Goal: Task Accomplishment & Management: Manage account settings

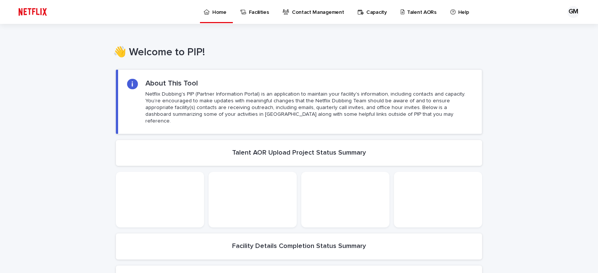
click at [377, 10] on p "Capacity" at bounding box center [377, 8] width 21 height 16
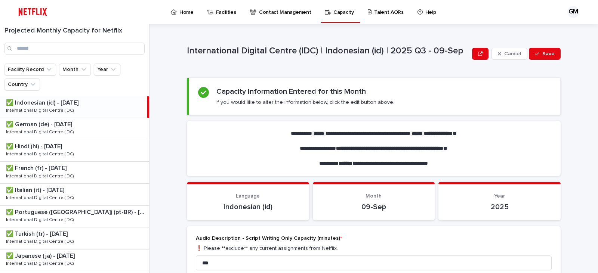
click at [382, 10] on p "Talent AORs" at bounding box center [389, 8] width 30 height 16
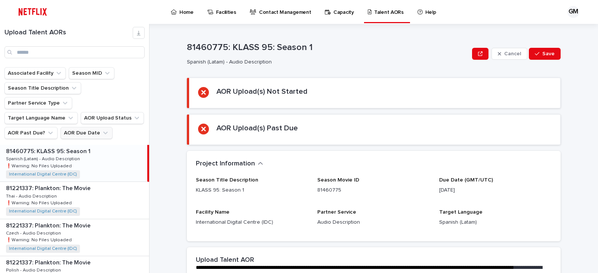
click at [96, 127] on button "AOR Due Date" at bounding box center [87, 133] width 52 height 12
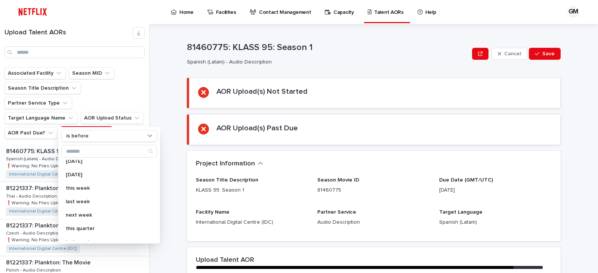
scroll to position [39, 0]
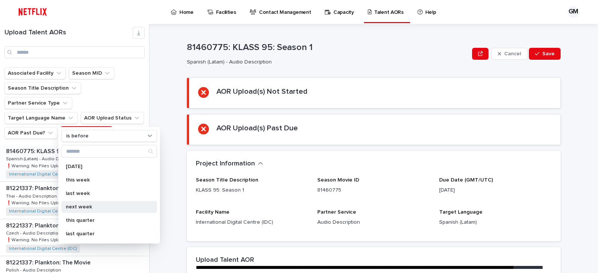
click at [107, 207] on p "next week" at bounding box center [105, 207] width 79 height 5
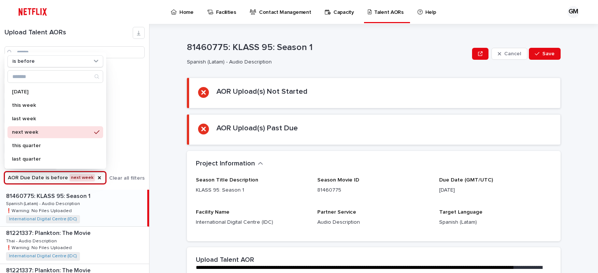
click at [145, 114] on div "Associated Facility Season MID Season Title Description Partner Service Type Ta…" at bounding box center [74, 128] width 149 height 123
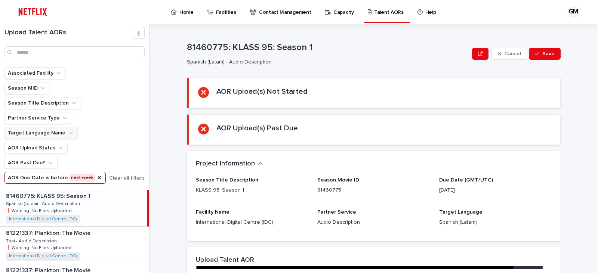
click at [55, 131] on button "Target Language Name" at bounding box center [40, 133] width 73 height 12
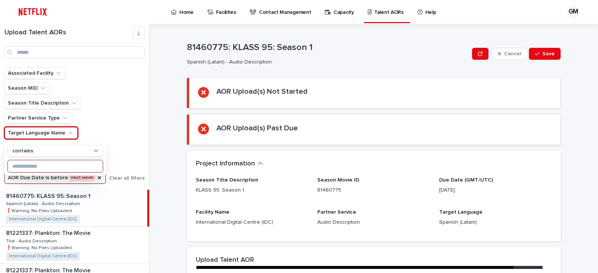
click at [30, 168] on input at bounding box center [55, 166] width 95 height 12
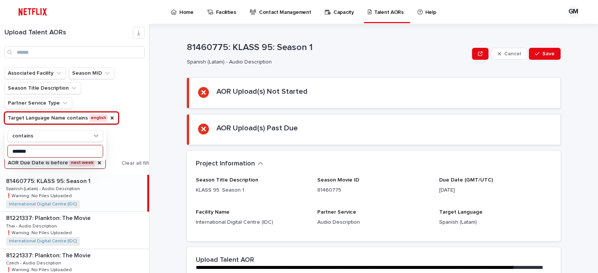
type input "*******"
click at [47, 151] on input "*******" at bounding box center [55, 151] width 95 height 12
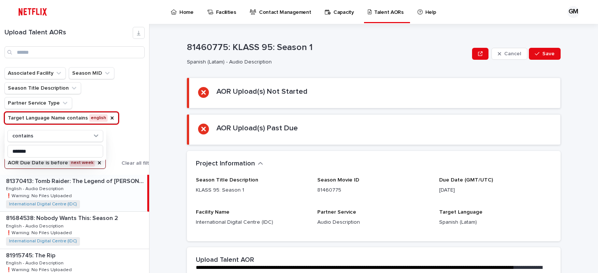
click at [165, 114] on div "**********" at bounding box center [379, 148] width 440 height 249
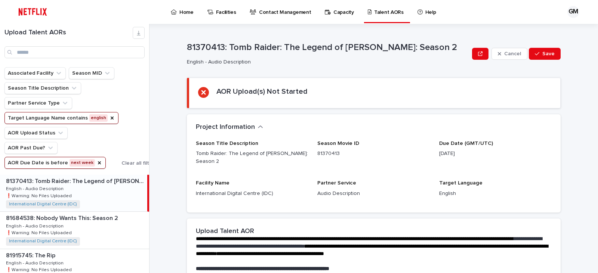
click at [104, 196] on div "81370413: Tomb Raider: The Legend of [PERSON_NAME]: Season 2 81370413: Tomb Rai…" at bounding box center [73, 193] width 147 height 37
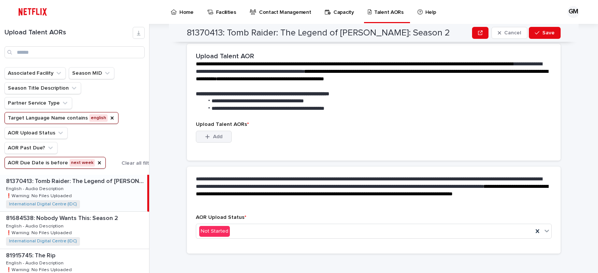
click at [216, 131] on button "Add" at bounding box center [214, 137] width 36 height 12
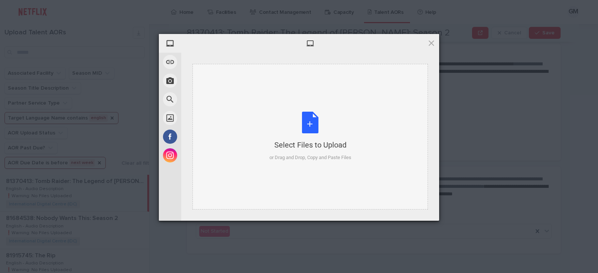
click at [288, 126] on div "Select Files to Upload or Drag and Drop, Copy and Paste Files" at bounding box center [311, 137] width 82 height 50
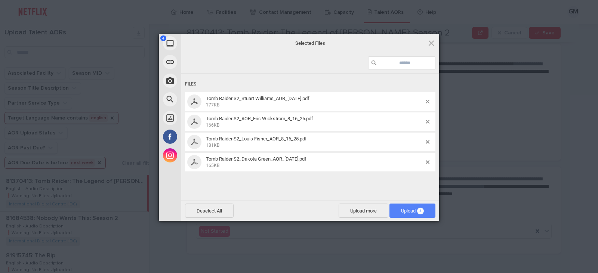
click at [422, 207] on span "Upload 4" at bounding box center [413, 211] width 46 height 14
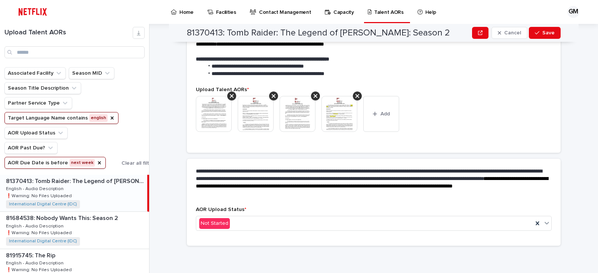
scroll to position [165, 0]
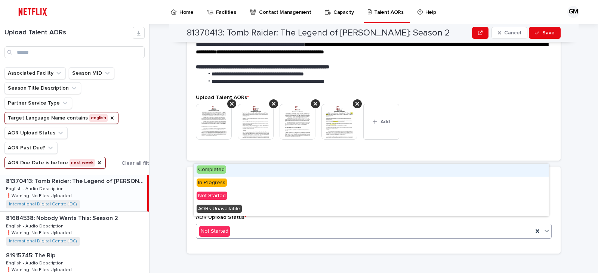
click at [543, 227] on icon at bounding box center [546, 230] width 7 height 7
click at [243, 168] on div "Completed" at bounding box center [371, 170] width 355 height 13
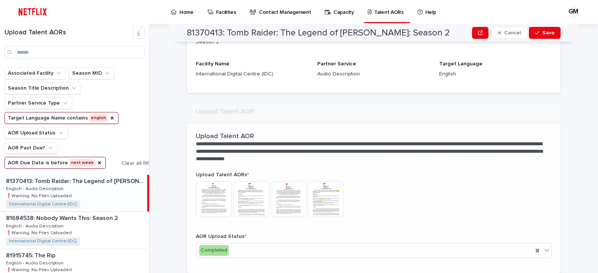
scroll to position [121, 0]
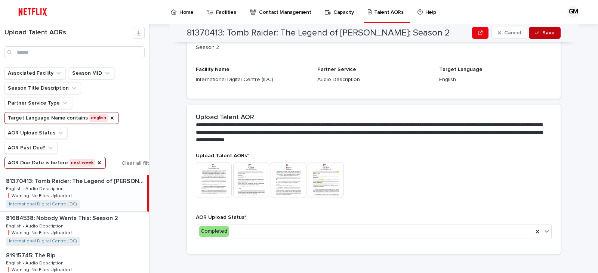
click at [543, 34] on span "Save" at bounding box center [549, 32] width 12 height 5
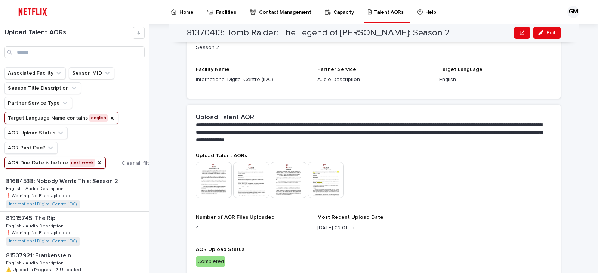
scroll to position [133, 0]
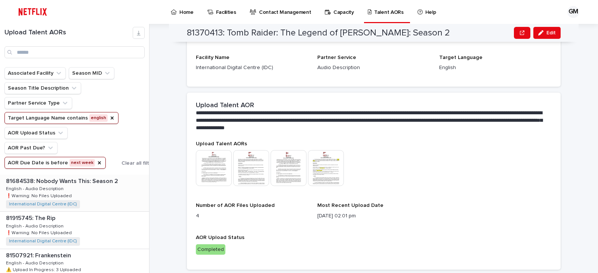
click at [83, 186] on div "81684538: Nobody Wants This: Season 2 81684538: Nobody Wants This: Season 2 Eng…" at bounding box center [74, 193] width 149 height 37
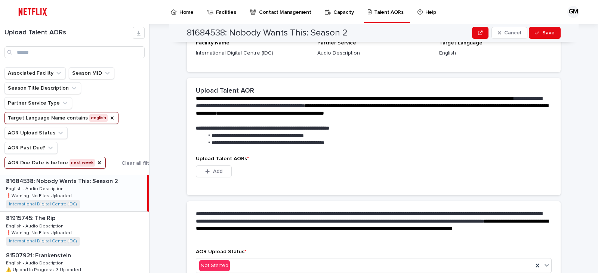
click at [90, 188] on div "81684538: Nobody Wants This: Season 2 81684538: Nobody Wants This: Season 2 Eng…" at bounding box center [73, 193] width 147 height 37
click at [215, 169] on span "Add" at bounding box center [217, 171] width 9 height 5
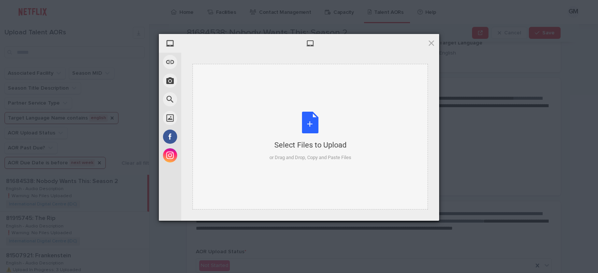
click at [282, 147] on div "Select Files to Upload" at bounding box center [311, 145] width 82 height 10
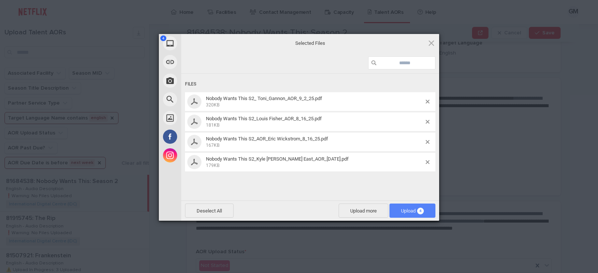
click at [419, 209] on span "4" at bounding box center [420, 211] width 7 height 7
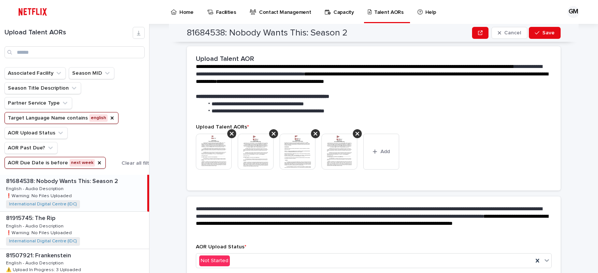
scroll to position [165, 0]
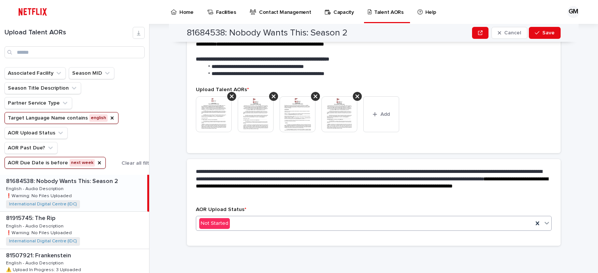
click at [545, 223] on icon at bounding box center [546, 223] width 7 height 7
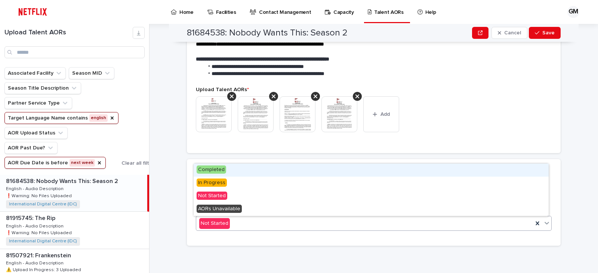
click at [272, 168] on div "Completed" at bounding box center [371, 170] width 355 height 13
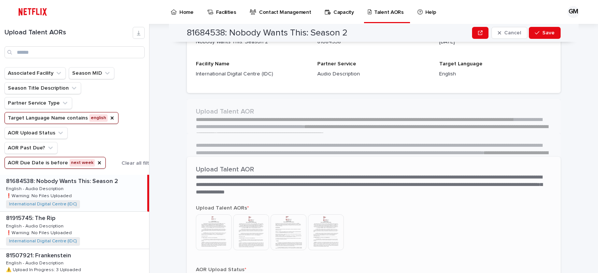
scroll to position [121, 0]
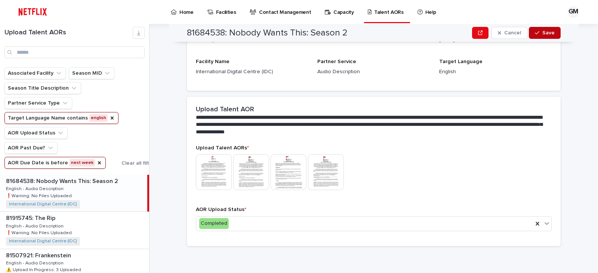
click at [545, 28] on button "Save" at bounding box center [545, 33] width 32 height 12
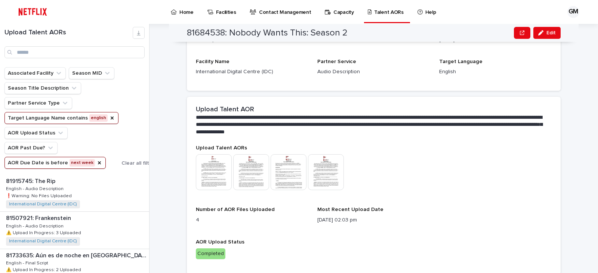
scroll to position [133, 0]
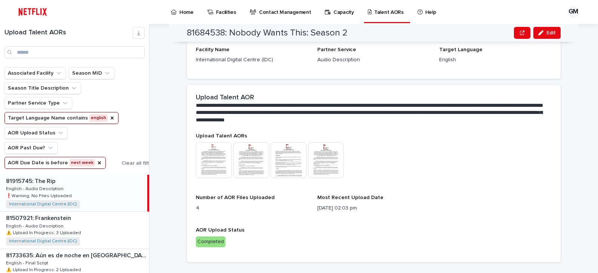
click at [96, 174] on div "Associated Facility Season MID Season Title Description Partner Service Type Ta…" at bounding box center [74, 121] width 149 height 108
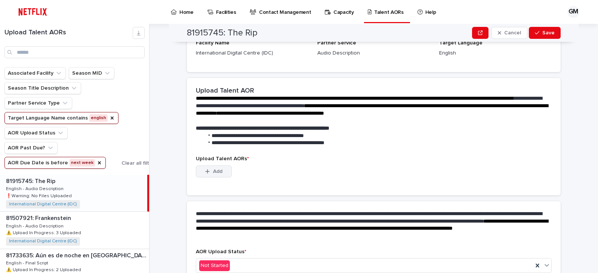
click at [218, 169] on span "Add" at bounding box center [217, 171] width 9 height 5
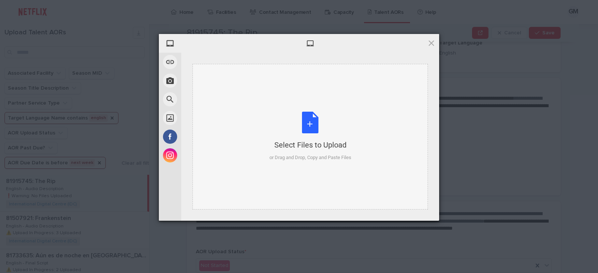
click at [302, 145] on div "Select Files to Upload" at bounding box center [311, 145] width 82 height 10
click at [302, 135] on div "Select Files to Upload or Drag and Drop, Copy and Paste Files" at bounding box center [311, 137] width 82 height 50
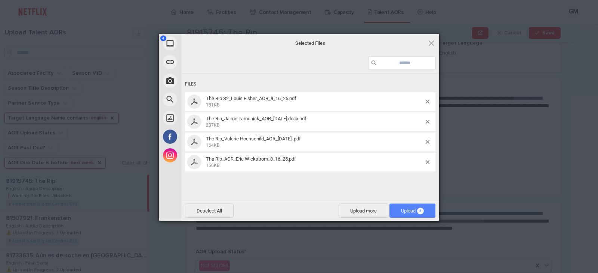
click at [420, 209] on span "4" at bounding box center [420, 211] width 7 height 7
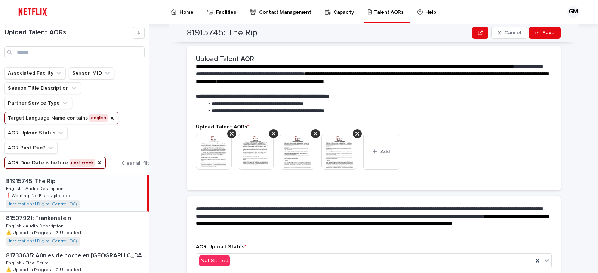
scroll to position [165, 0]
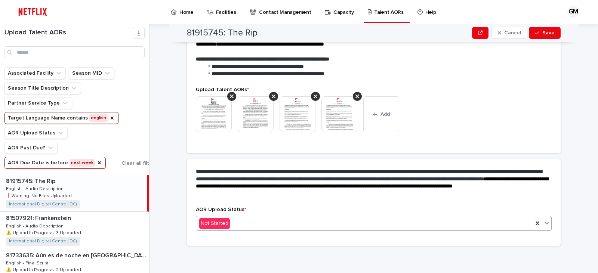
click at [545, 222] on icon at bounding box center [546, 223] width 7 height 7
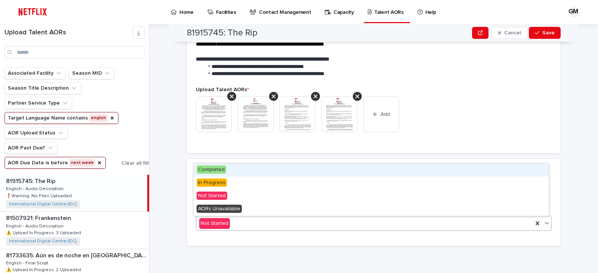
click at [237, 168] on div "Completed" at bounding box center [371, 170] width 355 height 13
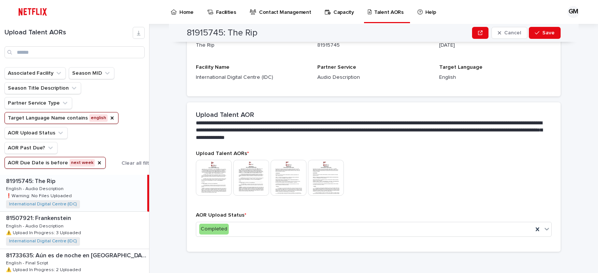
scroll to position [121, 0]
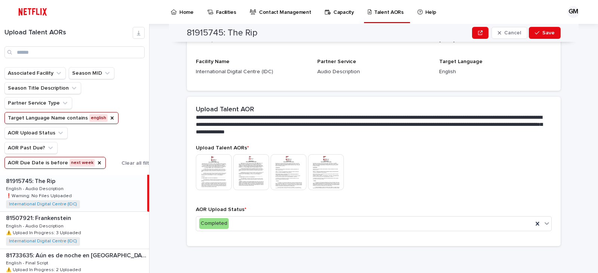
click at [551, 20] on div "Home Facilities Contact Management Capacity Talent AORs Help" at bounding box center [304, 12] width 501 height 24
click at [545, 31] on span "Save" at bounding box center [549, 32] width 12 height 5
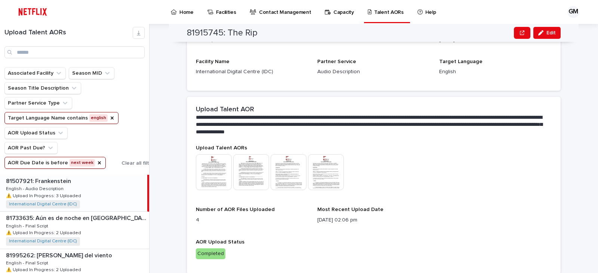
scroll to position [133, 0]
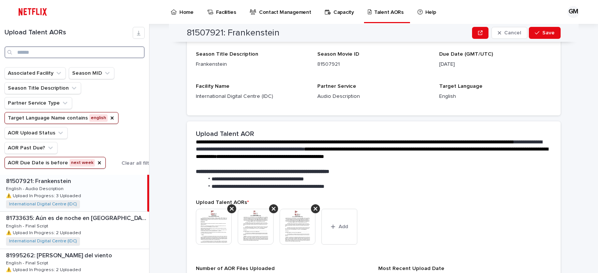
click at [70, 50] on input "Search" at bounding box center [74, 52] width 140 height 12
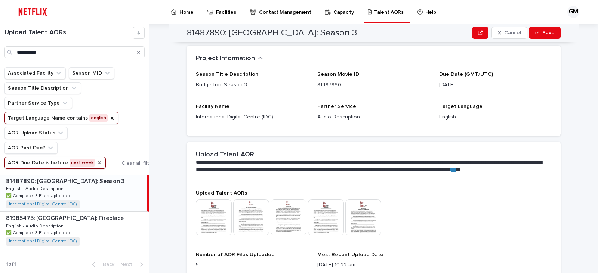
click at [98, 164] on icon "AOR Due Date" at bounding box center [99, 163] width 3 height 3
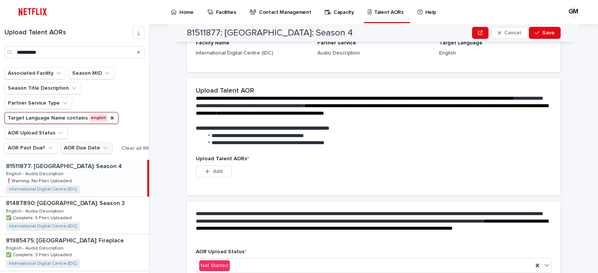
click at [96, 174] on div "81511877: Bridgerton: Season 4 81511877: Bridgerton: Season 4 English - Audio D…" at bounding box center [73, 178] width 147 height 37
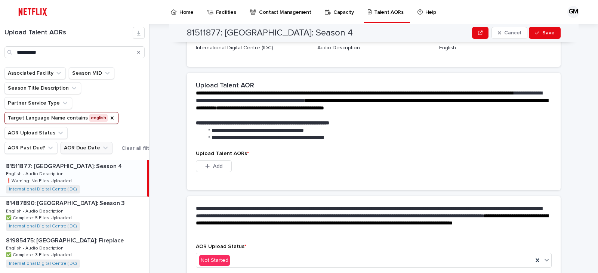
scroll to position [135, 0]
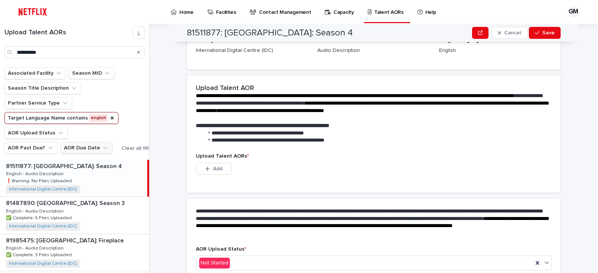
click at [140, 52] on div "Search" at bounding box center [139, 52] width 12 height 12
click at [137, 50] on div "Search" at bounding box center [139, 52] width 12 height 12
drag, startPoint x: 61, startPoint y: 50, endPoint x: 3, endPoint y: 55, distance: 58.2
click at [3, 55] on div "**********" at bounding box center [74, 42] width 149 height 31
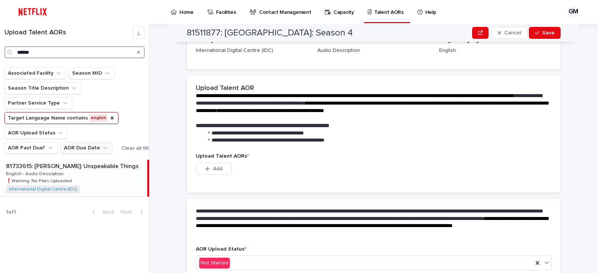
type input "******"
click at [85, 181] on div "81733615: [PERSON_NAME]: Unspeakable Things 81733615: [PERSON_NAME]: Unspeakabl…" at bounding box center [73, 178] width 147 height 37
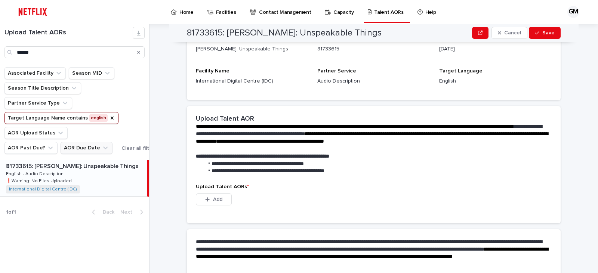
scroll to position [123, 0]
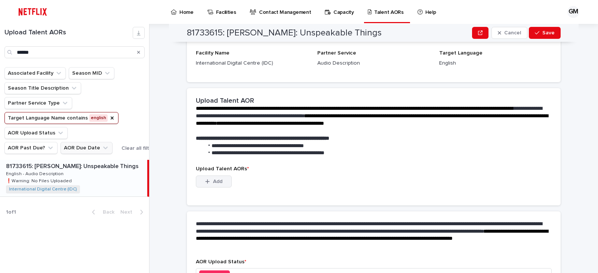
click at [221, 179] on button "Add" at bounding box center [214, 182] width 36 height 12
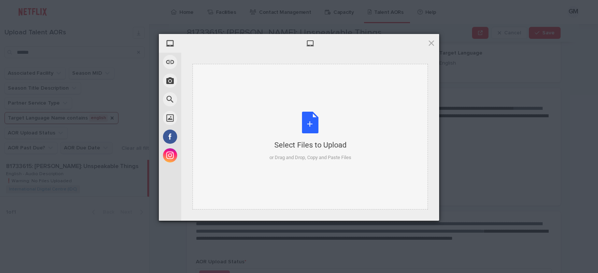
click at [288, 134] on div "Select Files to Upload or Drag and Drop, Copy and Paste Files" at bounding box center [311, 137] width 82 height 50
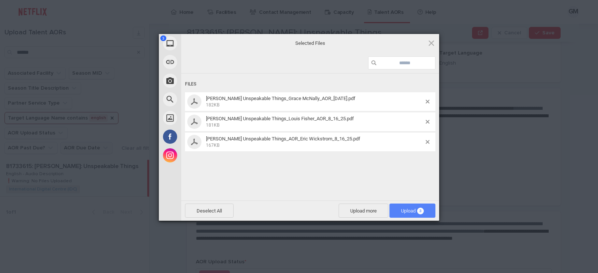
click at [410, 215] on span "Upload 3" at bounding box center [413, 211] width 46 height 14
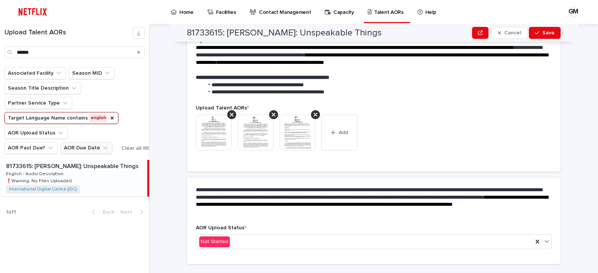
scroll to position [154, 0]
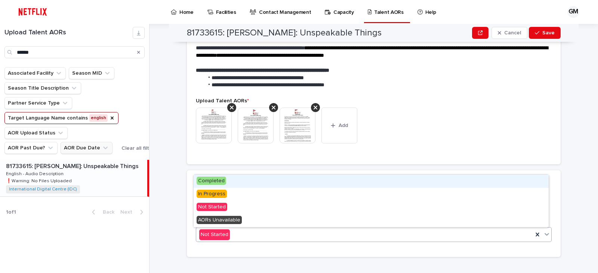
click at [546, 234] on icon at bounding box center [547, 235] width 4 height 3
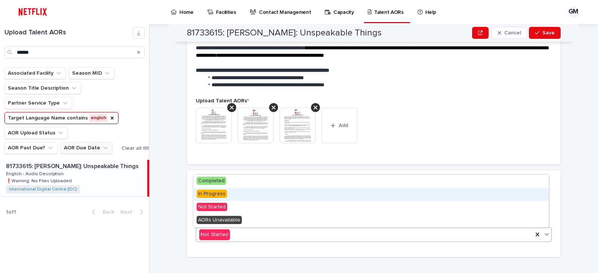
click at [247, 194] on div "In Progress" at bounding box center [371, 194] width 355 height 13
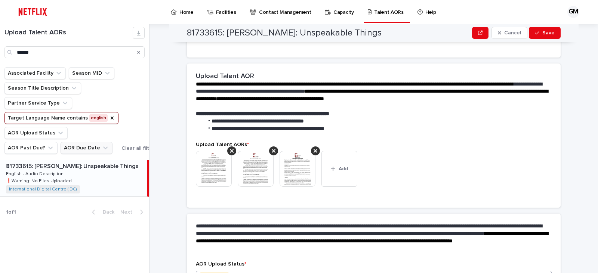
scroll to position [176, 0]
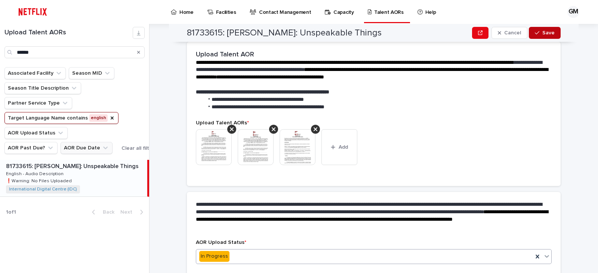
click at [551, 32] on span "Save" at bounding box center [549, 32] width 12 height 5
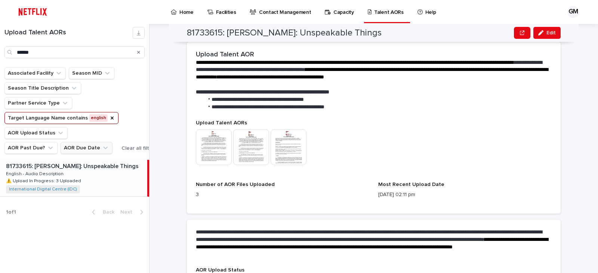
scroll to position [192, 0]
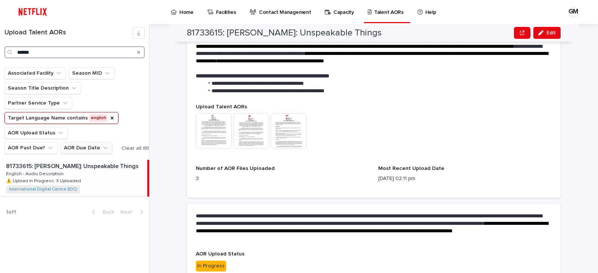
drag, startPoint x: 61, startPoint y: 50, endPoint x: 10, endPoint y: 53, distance: 51.0
click at [10, 53] on div "******" at bounding box center [74, 52] width 140 height 12
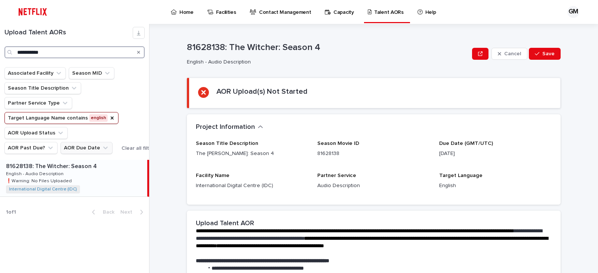
type input "**********"
click at [96, 179] on div "81628138: The [PERSON_NAME]: Season 4 81628138: The [PERSON_NAME]: Season 4 Eng…" at bounding box center [73, 178] width 147 height 37
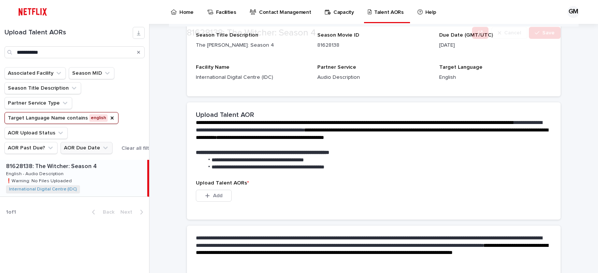
scroll to position [110, 0]
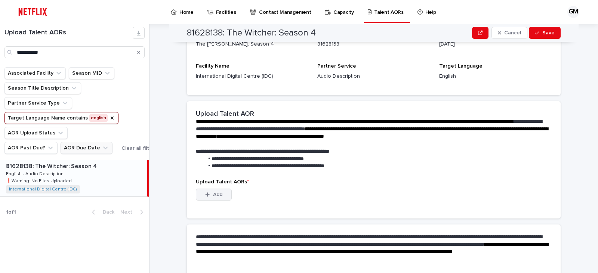
click at [207, 191] on button "Add" at bounding box center [214, 195] width 36 height 12
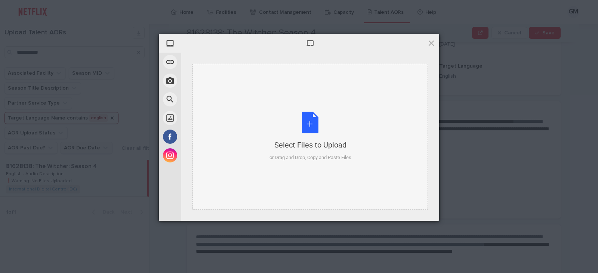
click at [264, 139] on div "Select Files to Upload or Drag and Drop, Copy and Paste Files" at bounding box center [311, 137] width 236 height 146
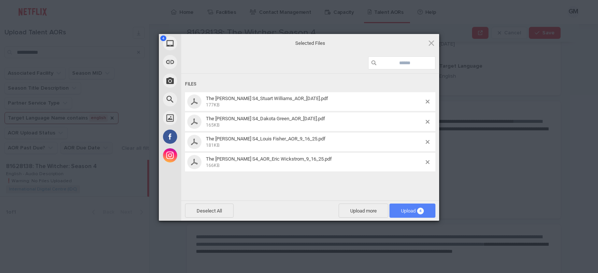
click at [405, 209] on span "Upload 4" at bounding box center [412, 211] width 23 height 6
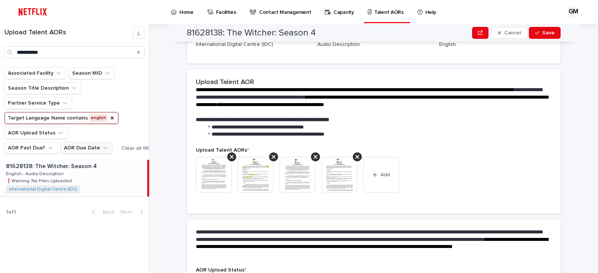
scroll to position [165, 0]
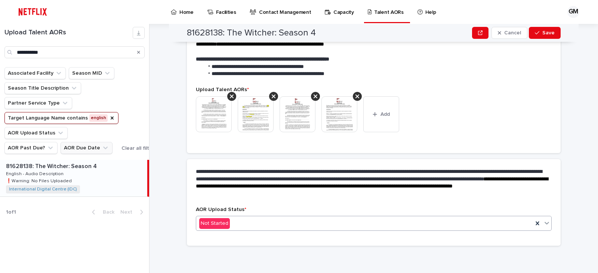
click at [546, 222] on icon at bounding box center [546, 223] width 7 height 7
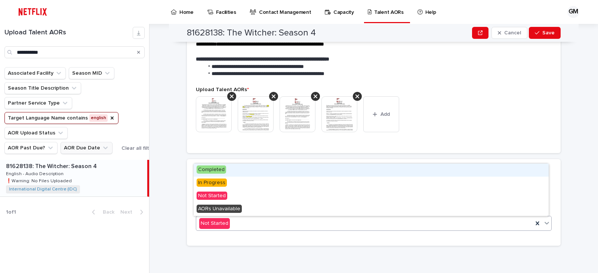
click at [244, 168] on div "Completed" at bounding box center [371, 170] width 355 height 13
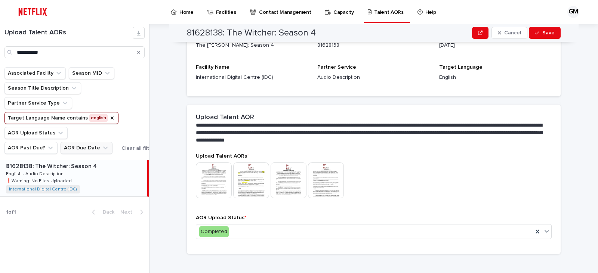
scroll to position [121, 0]
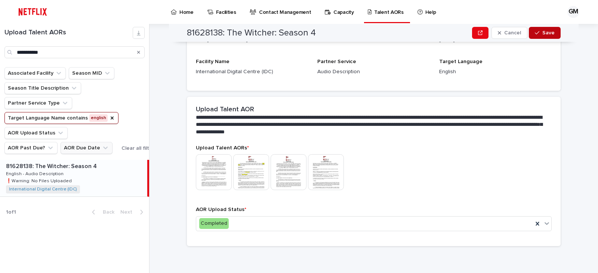
click at [543, 31] on span "Save" at bounding box center [549, 32] width 12 height 5
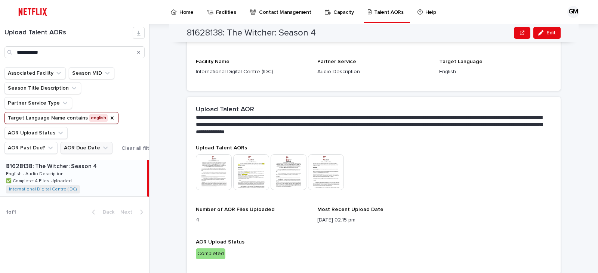
scroll to position [133, 0]
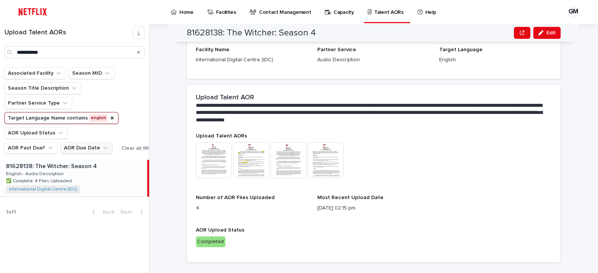
click at [78, 150] on button "AOR Due Date" at bounding box center [87, 148] width 52 height 12
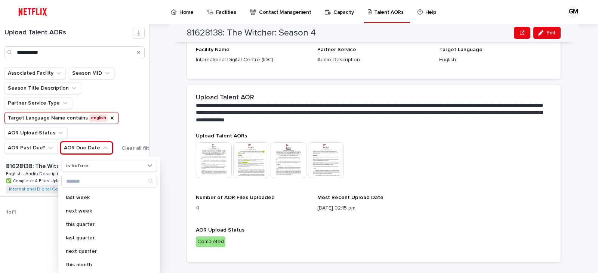
scroll to position [68, 0]
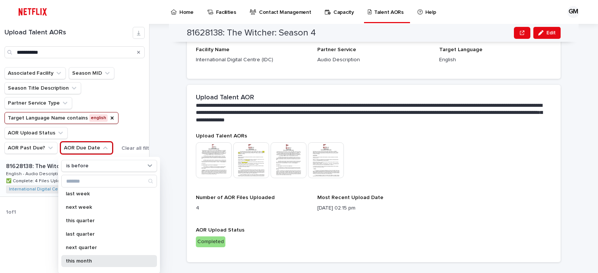
click at [86, 257] on div "this month" at bounding box center [109, 261] width 96 height 12
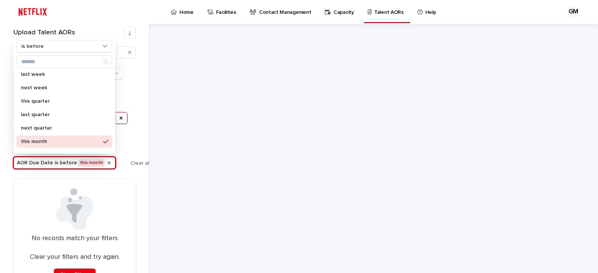
click at [163, 123] on div at bounding box center [379, 148] width 440 height 249
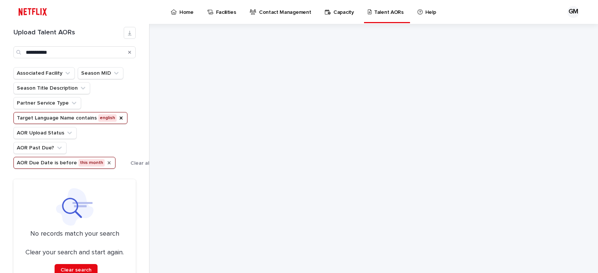
click at [129, 50] on icon "Search" at bounding box center [129, 52] width 3 height 4
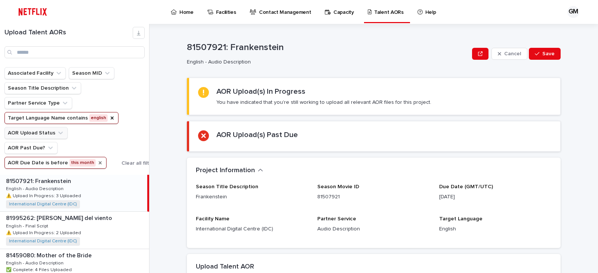
click at [52, 134] on button "AOR Upload Status" at bounding box center [35, 133] width 63 height 12
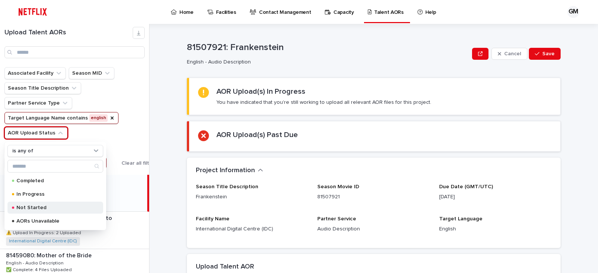
click at [27, 203] on div "Not Started" at bounding box center [55, 208] width 96 height 12
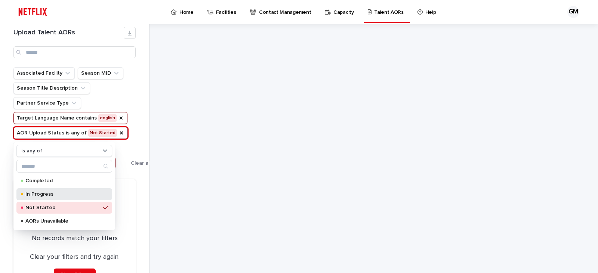
click at [68, 194] on p "In Progress" at bounding box center [62, 194] width 75 height 5
click at [172, 143] on div at bounding box center [379, 148] width 440 height 249
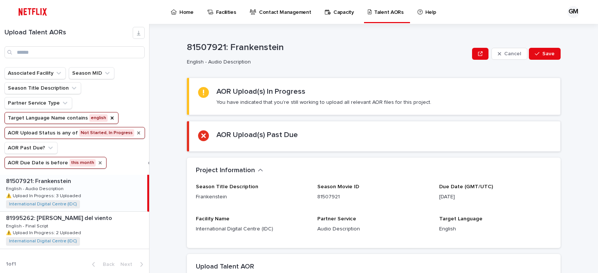
click at [136, 133] on icon "AOR Upload Status" at bounding box center [139, 133] width 6 height 6
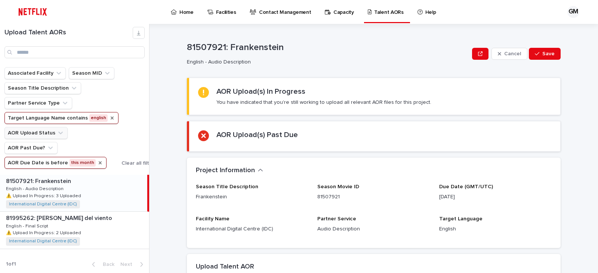
click at [111, 119] on icon "Target Language Name" at bounding box center [112, 118] width 3 height 3
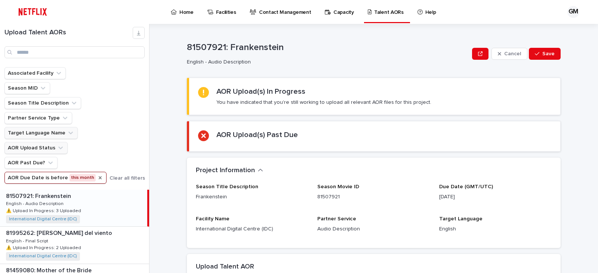
click at [99, 179] on icon "AOR Due Date" at bounding box center [100, 178] width 3 height 3
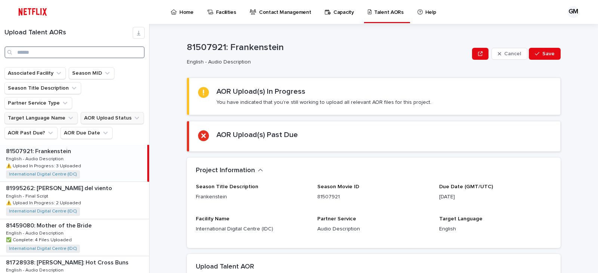
click at [63, 50] on input "Search" at bounding box center [74, 52] width 140 height 12
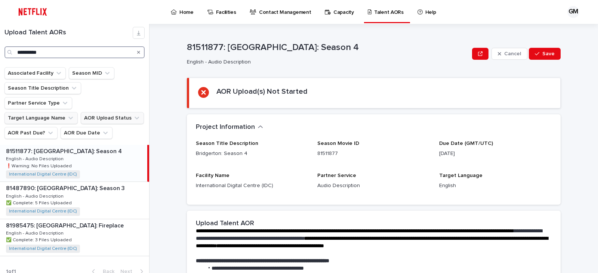
type input "**********"
click at [98, 147] on div "81511877: Bridgerton: Season 4 81511877: Bridgerton: Season 4 English - Audio D…" at bounding box center [73, 163] width 147 height 37
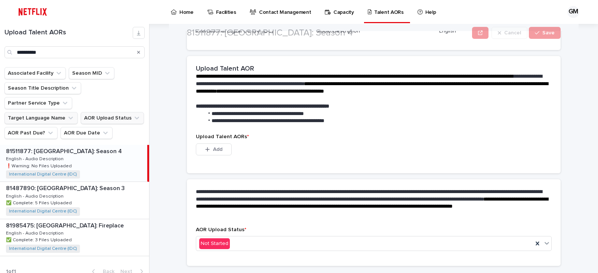
scroll to position [154, 0]
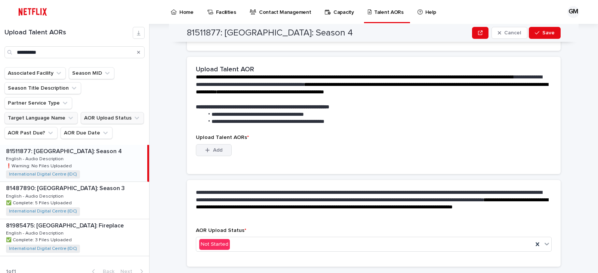
click at [218, 150] on span "Add" at bounding box center [217, 150] width 9 height 5
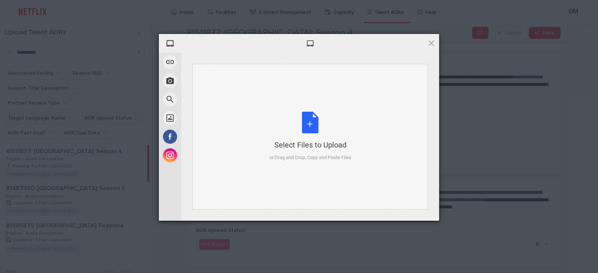
click at [275, 140] on div "Select Files to Upload" at bounding box center [311, 145] width 82 height 10
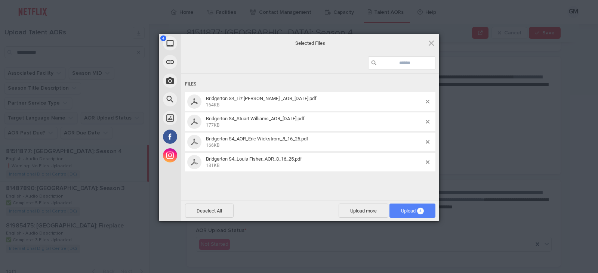
click at [421, 212] on span "4" at bounding box center [420, 211] width 7 height 7
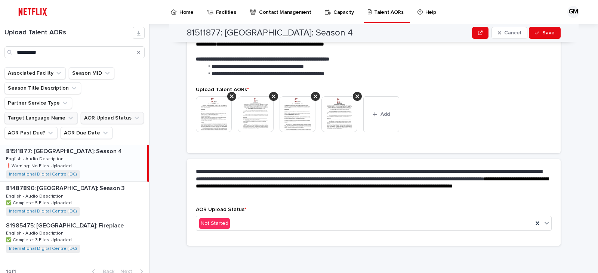
scroll to position [149, 0]
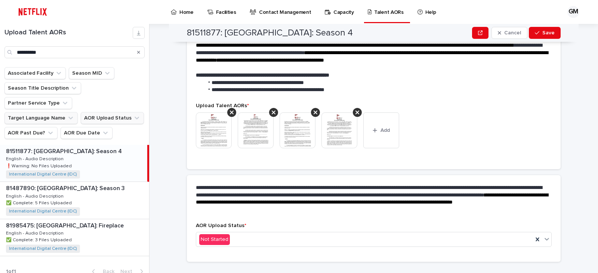
click at [591, 135] on div "**********" at bounding box center [379, 148] width 440 height 249
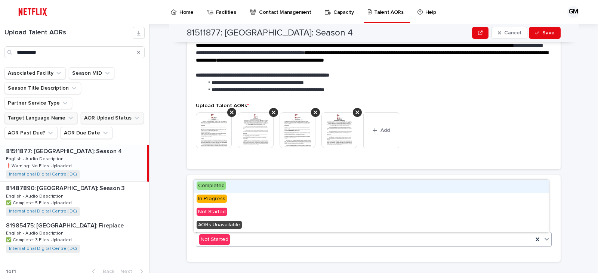
click at [546, 238] on icon at bounding box center [546, 239] width 7 height 7
click at [234, 186] on div "Completed" at bounding box center [371, 186] width 355 height 13
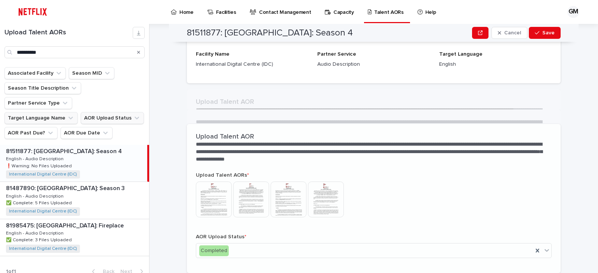
scroll to position [121, 0]
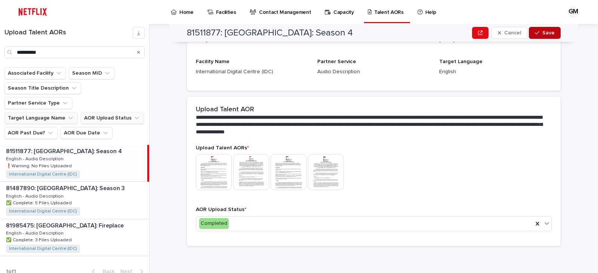
click at [546, 32] on span "Save" at bounding box center [549, 32] width 12 height 5
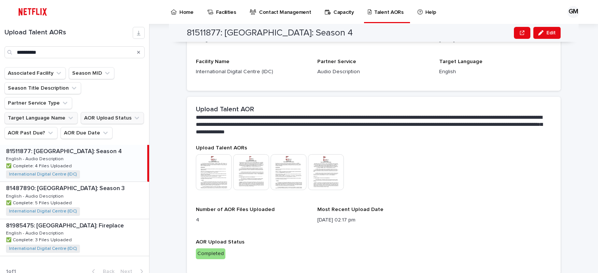
scroll to position [133, 0]
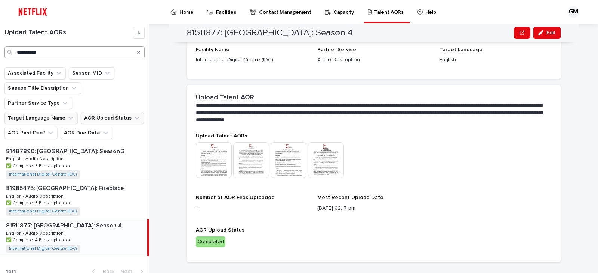
drag, startPoint x: 140, startPoint y: 52, endPoint x: 101, endPoint y: 52, distance: 38.5
click at [140, 52] on icon "Search" at bounding box center [138, 52] width 3 height 4
click at [101, 52] on input "**********" at bounding box center [74, 52] width 140 height 12
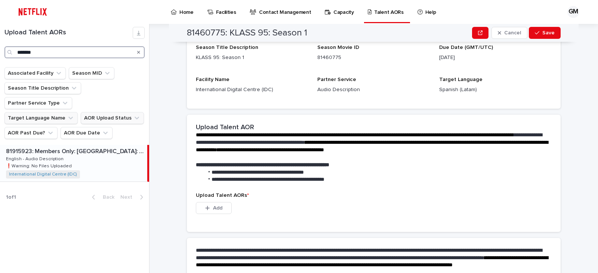
type input "*******"
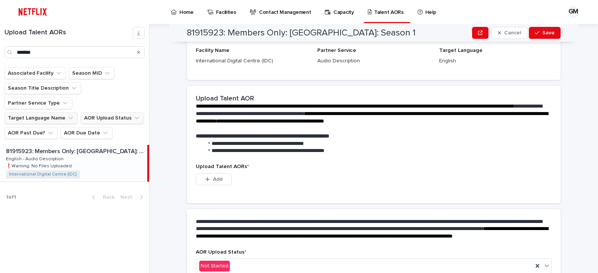
click at [104, 147] on p "81915923: Members Only: [GEOGRAPHIC_DATA]: Season 1" at bounding box center [76, 151] width 140 height 9
click at [221, 177] on button "Add" at bounding box center [214, 179] width 36 height 12
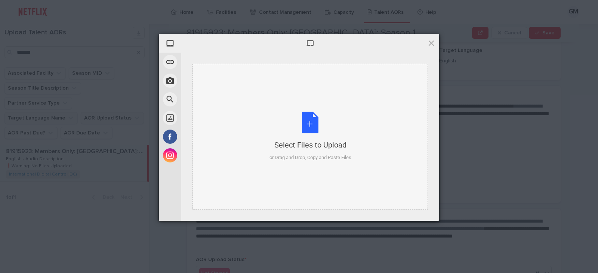
click at [266, 139] on div "Select Files to Upload or Drag and Drop, Copy and Paste Files" at bounding box center [311, 137] width 236 height 146
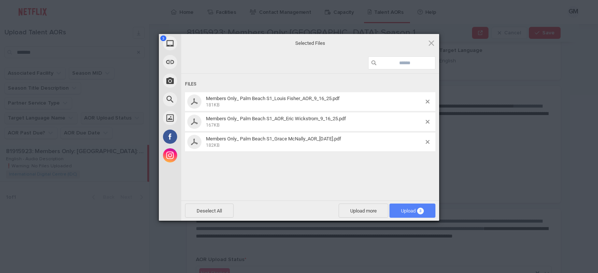
click at [414, 212] on span "Upload 3" at bounding box center [412, 211] width 23 height 6
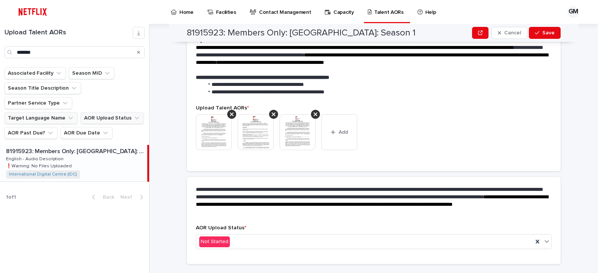
scroll to position [157, 0]
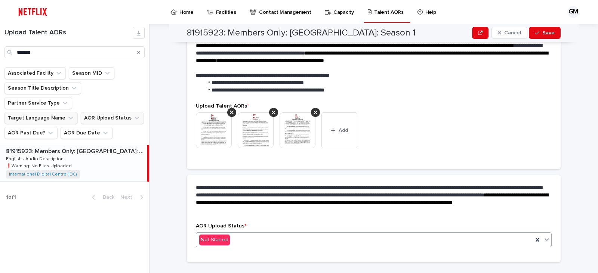
click at [545, 239] on icon at bounding box center [547, 240] width 4 height 3
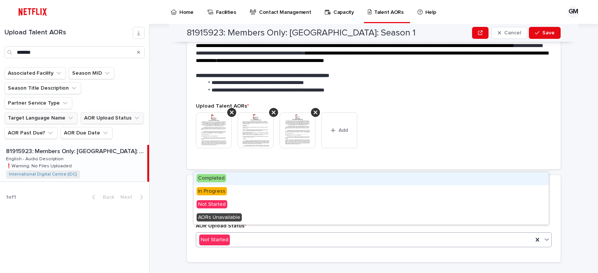
click at [241, 179] on div "Completed" at bounding box center [371, 178] width 355 height 13
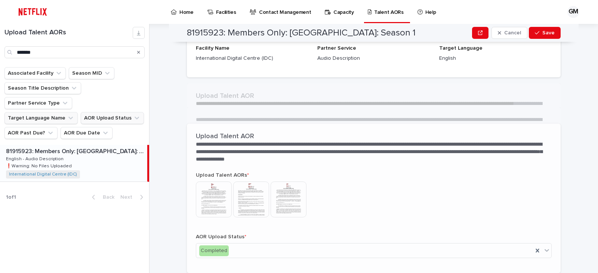
scroll to position [121, 0]
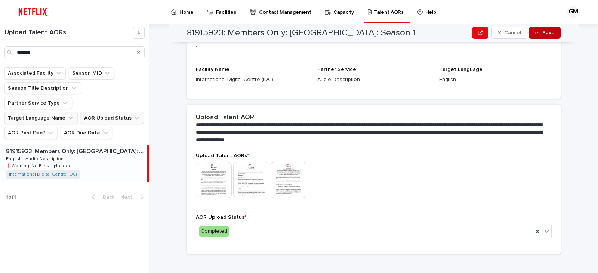
click at [548, 37] on button "Save" at bounding box center [545, 33] width 32 height 12
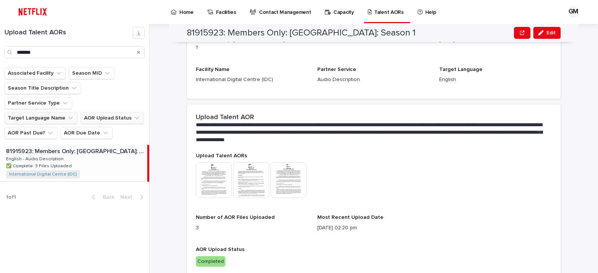
scroll to position [133, 0]
